Goal: Information Seeking & Learning: Learn about a topic

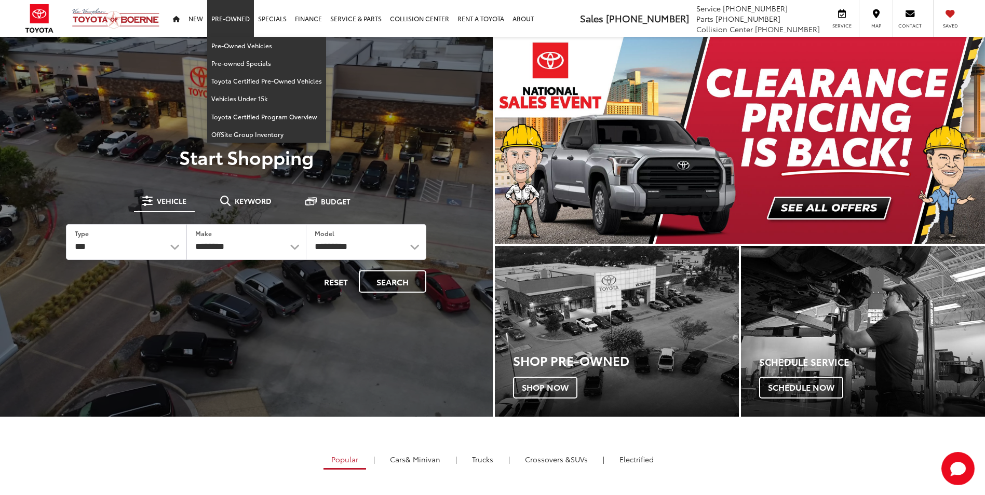
click at [239, 16] on link "Pre-Owned" at bounding box center [230, 18] width 47 height 37
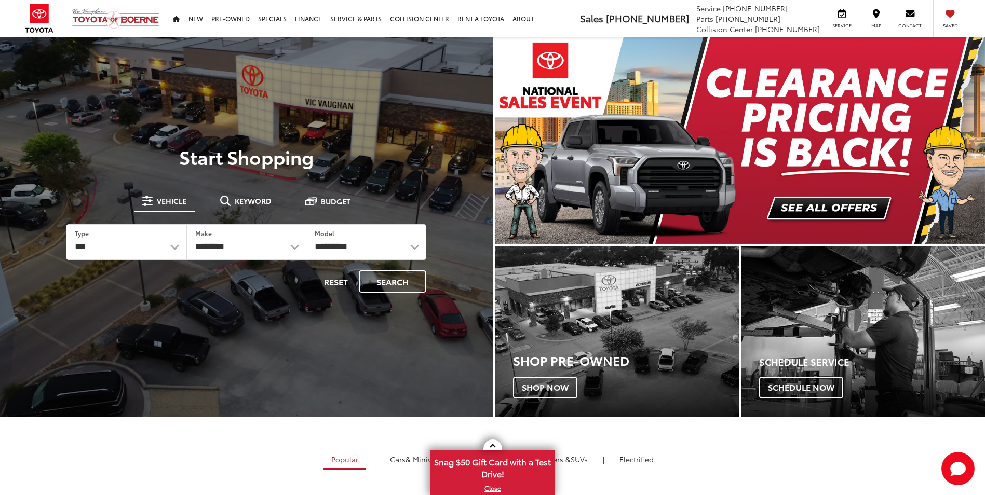
click at [233, 55] on div at bounding box center [246, 284] width 493 height 495
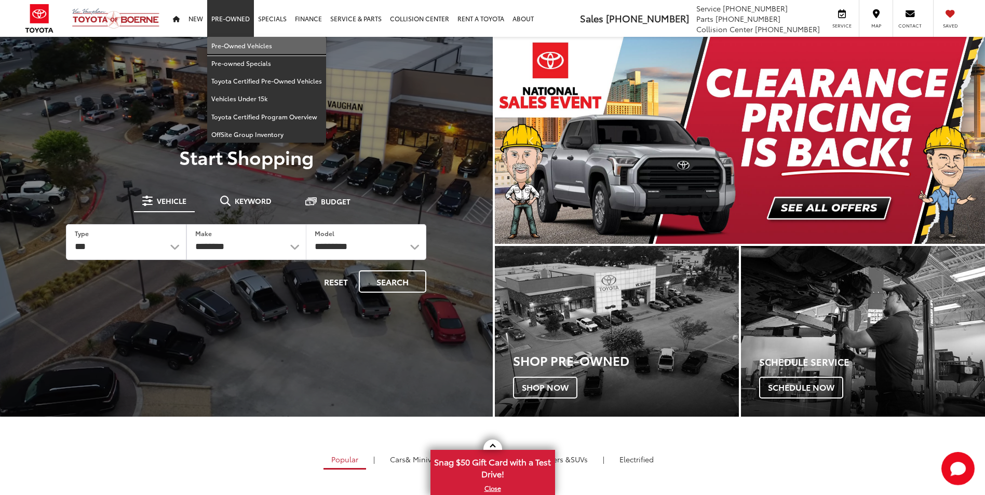
click at [234, 43] on link "Pre-Owned Vehicles" at bounding box center [266, 46] width 119 height 18
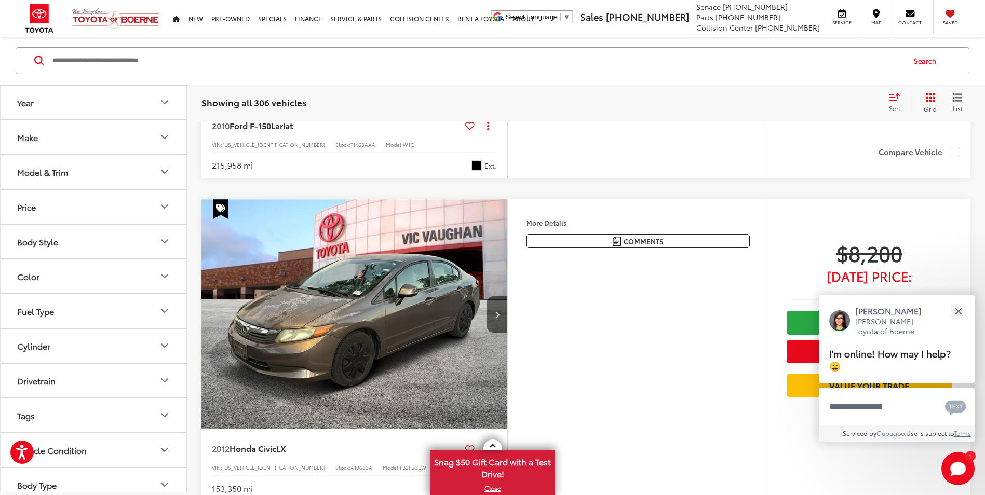
scroll to position [4569, 0]
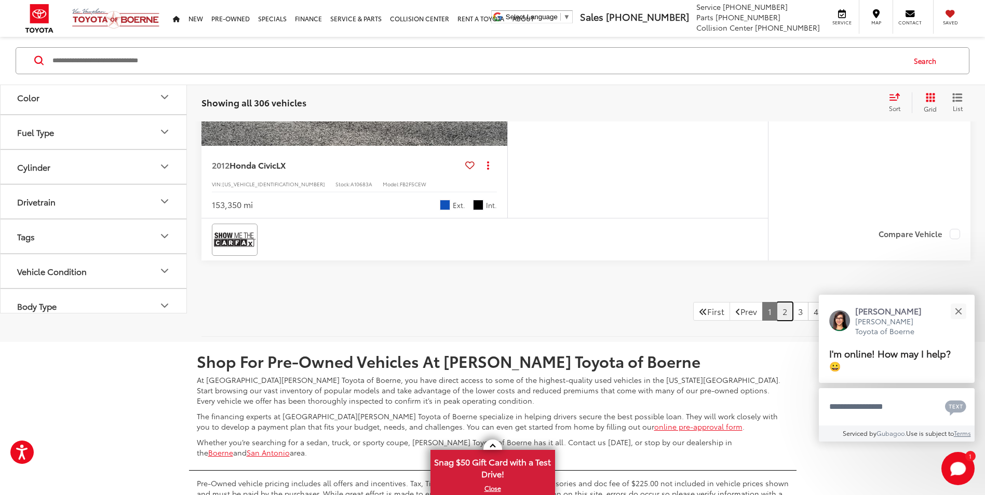
drag, startPoint x: 772, startPoint y: 323, endPoint x: 767, endPoint y: 326, distance: 6.3
click at [777, 321] on link "2" at bounding box center [785, 311] width 16 height 19
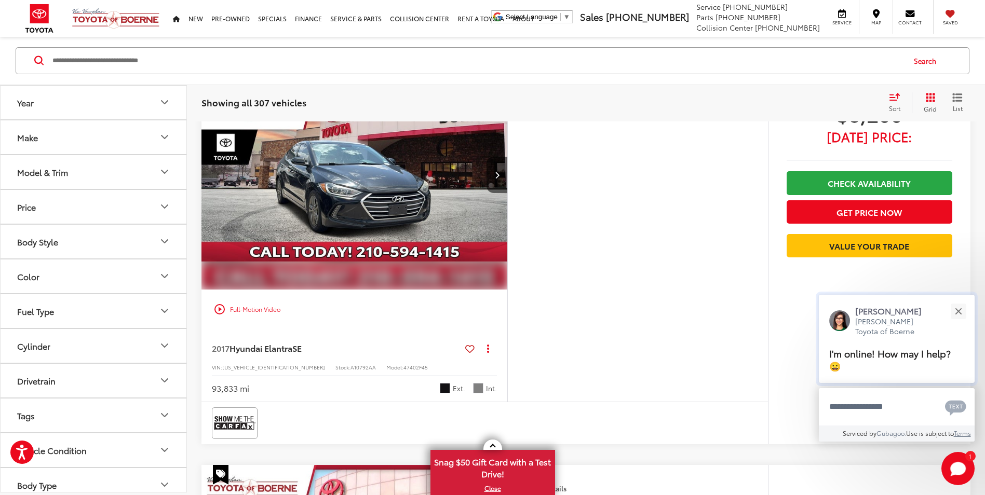
scroll to position [675, 0]
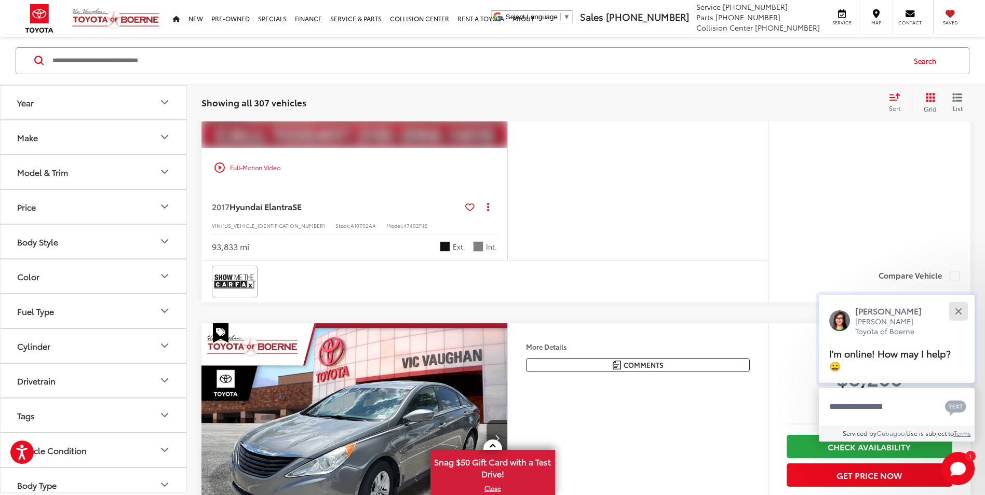
click at [958, 314] on button "Close" at bounding box center [958, 311] width 22 height 22
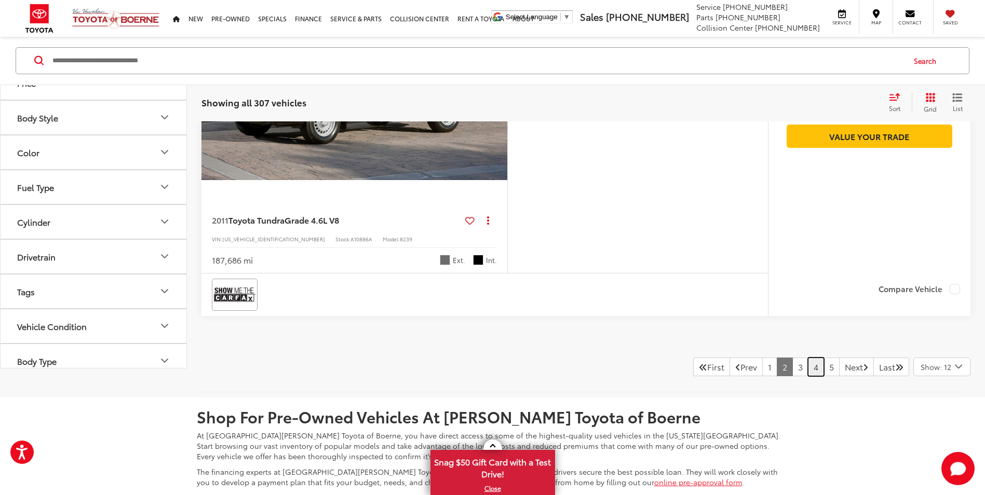
click at [808, 362] on link "4" at bounding box center [816, 367] width 16 height 19
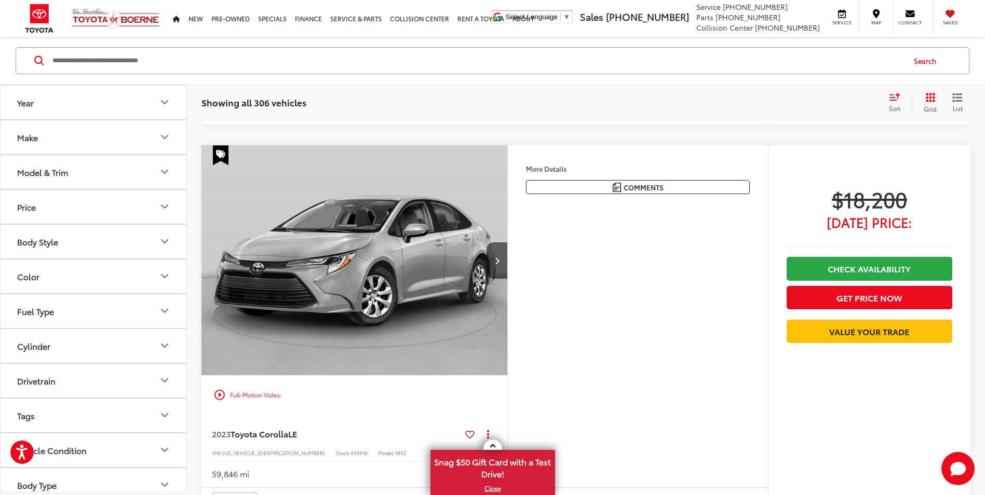
scroll to position [2174, 0]
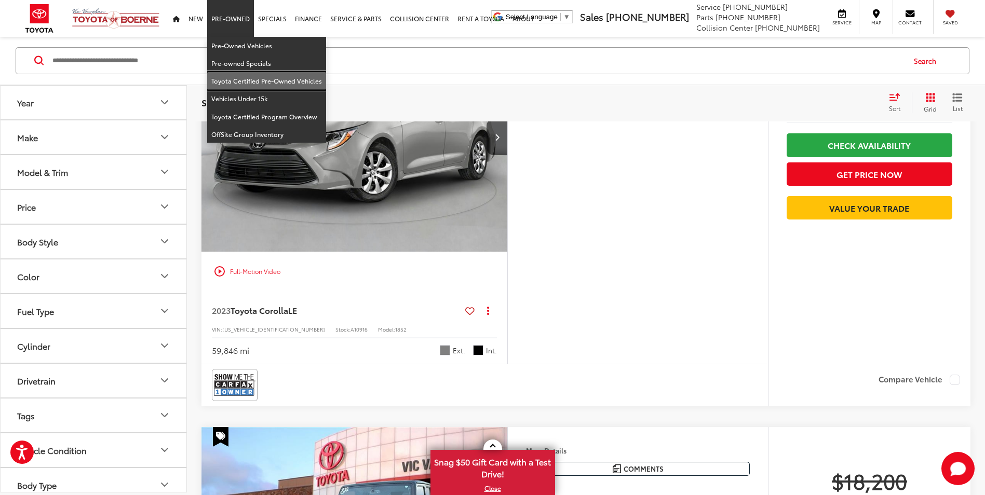
drag, startPoint x: 241, startPoint y: 84, endPoint x: 762, endPoint y: 492, distance: 661.4
click at [241, 84] on link "Toyota Certified Pre-Owned Vehicles" at bounding box center [266, 81] width 119 height 18
